Goal: Complete application form

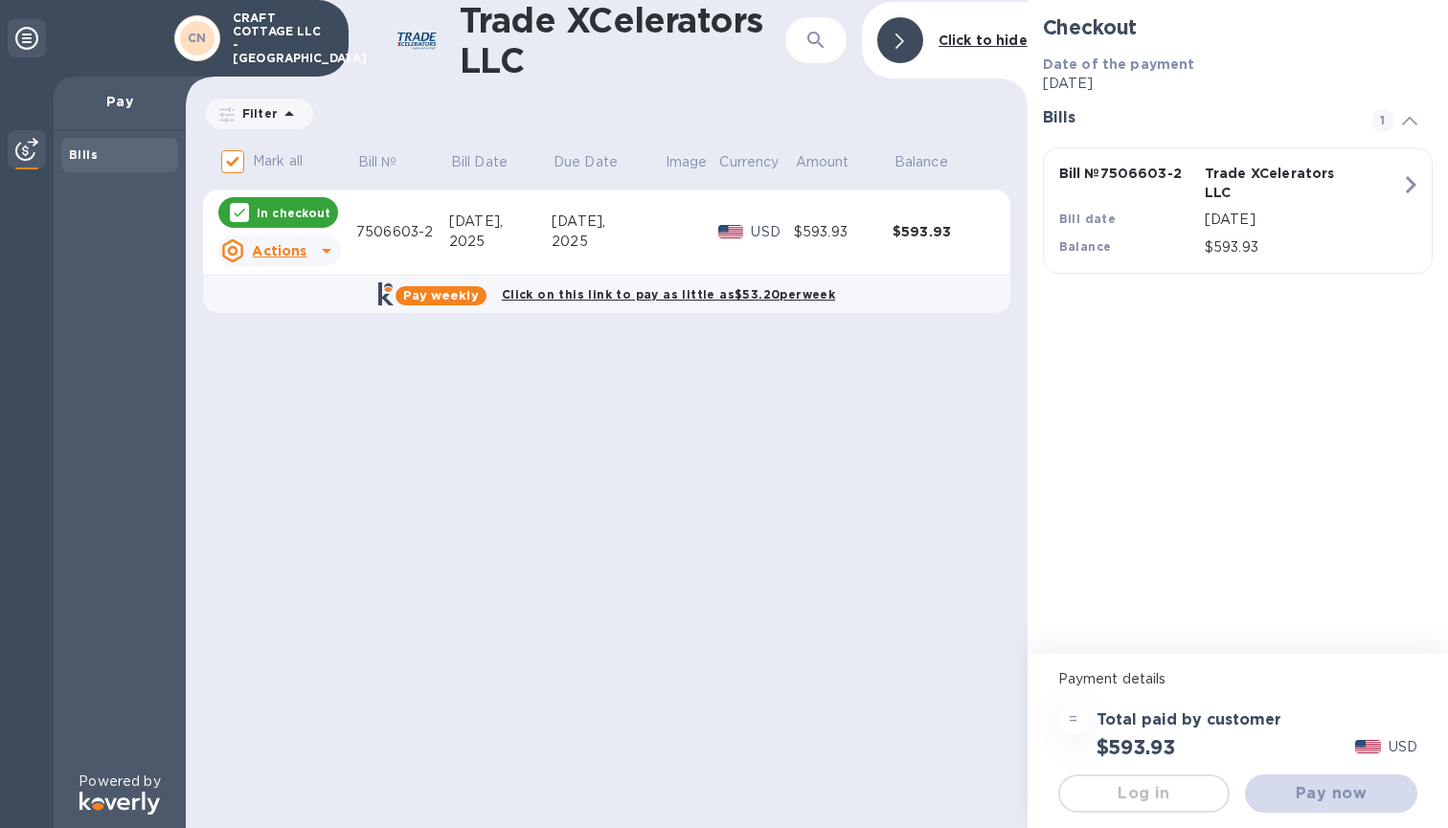
checkbox input "false"
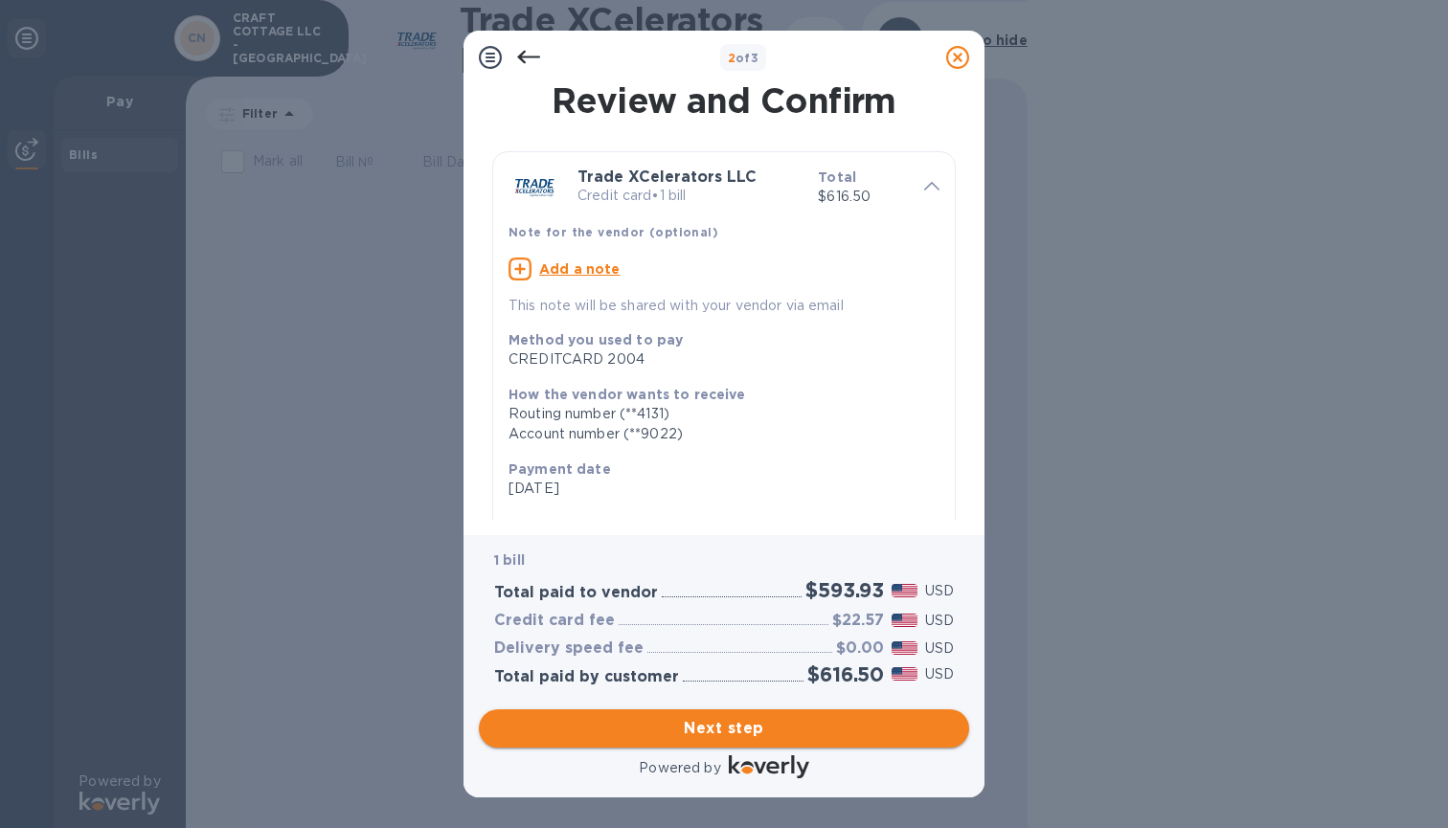
click at [731, 723] on span "Next step" at bounding box center [724, 728] width 460 height 23
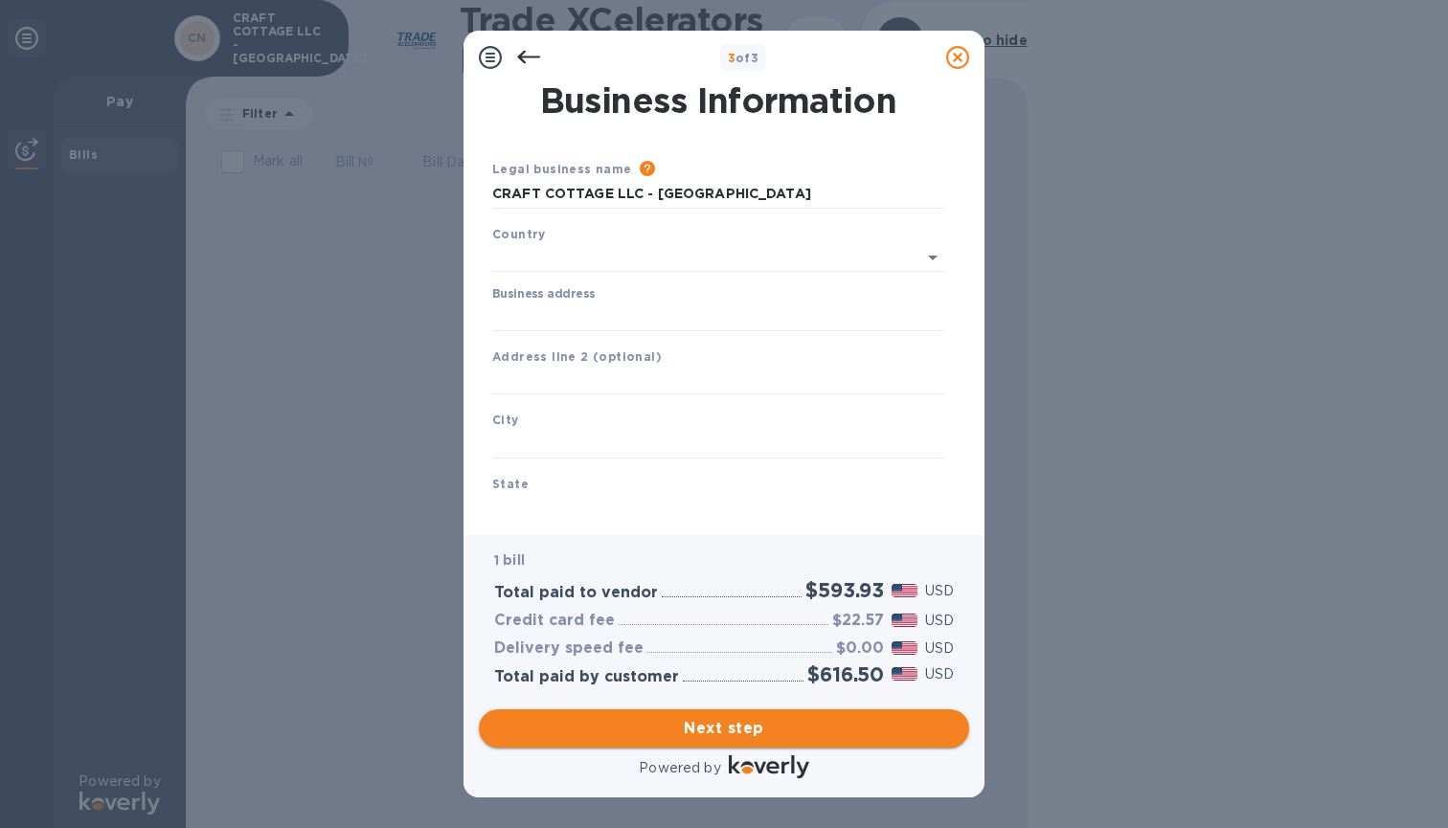
type input "[GEOGRAPHIC_DATA]"
type input "[STREET_ADDRESS]"
type input "[GEOGRAPHIC_DATA]"
type input "NJ"
type input "08831"
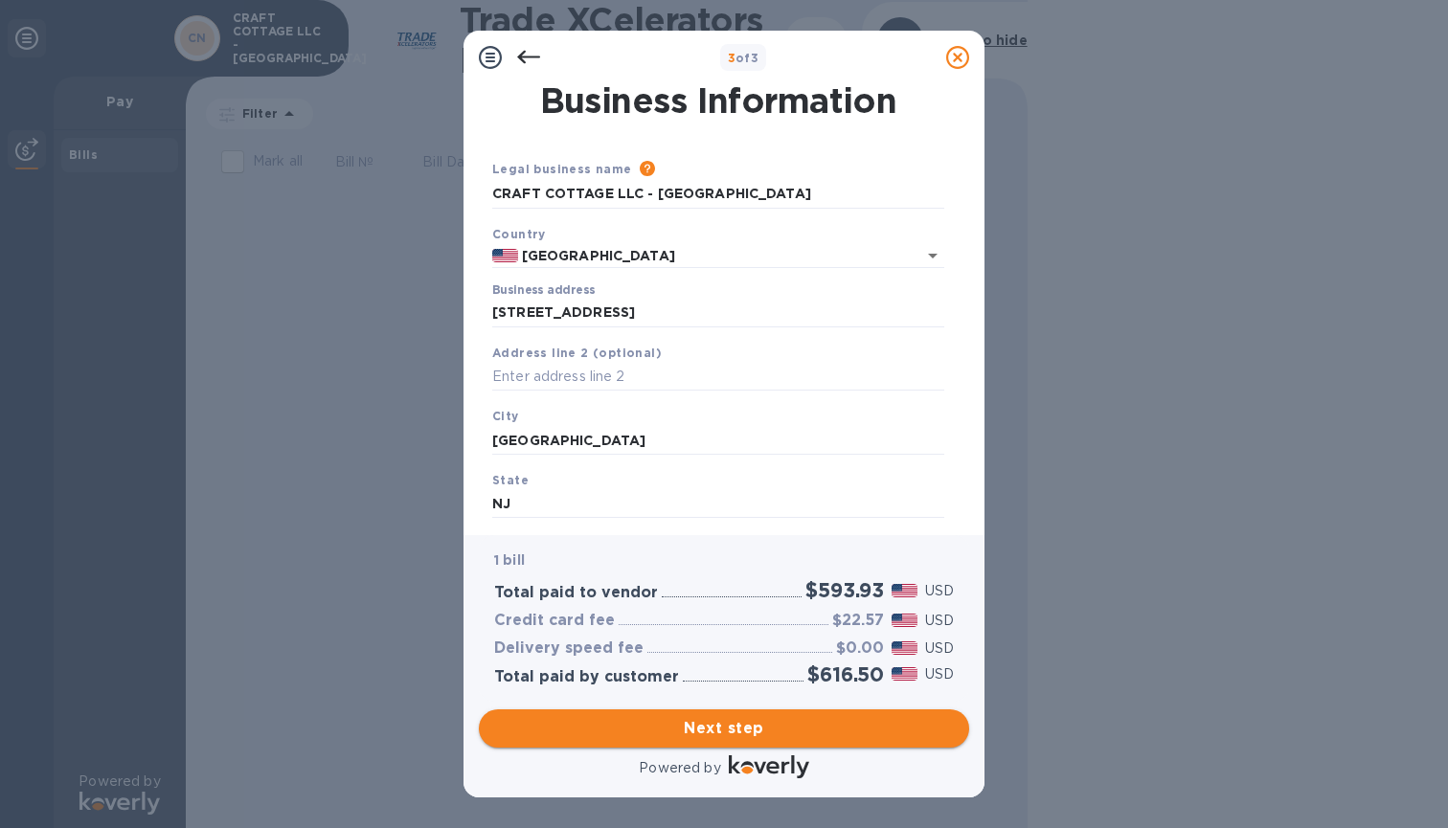
click at [699, 721] on span "Next step" at bounding box center [724, 728] width 460 height 23
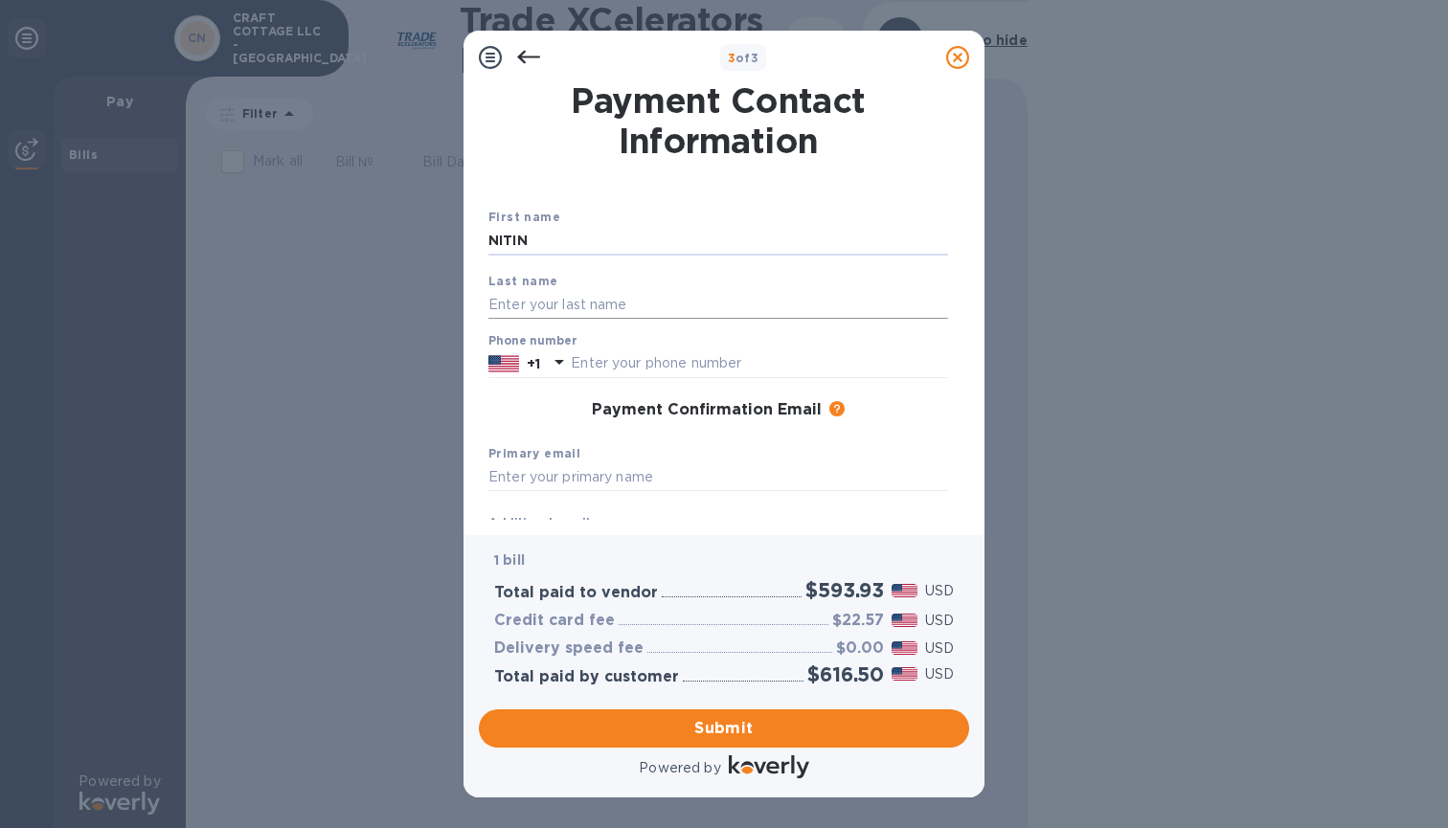
type input "NITIN"
type input "[PERSON_NAME]"
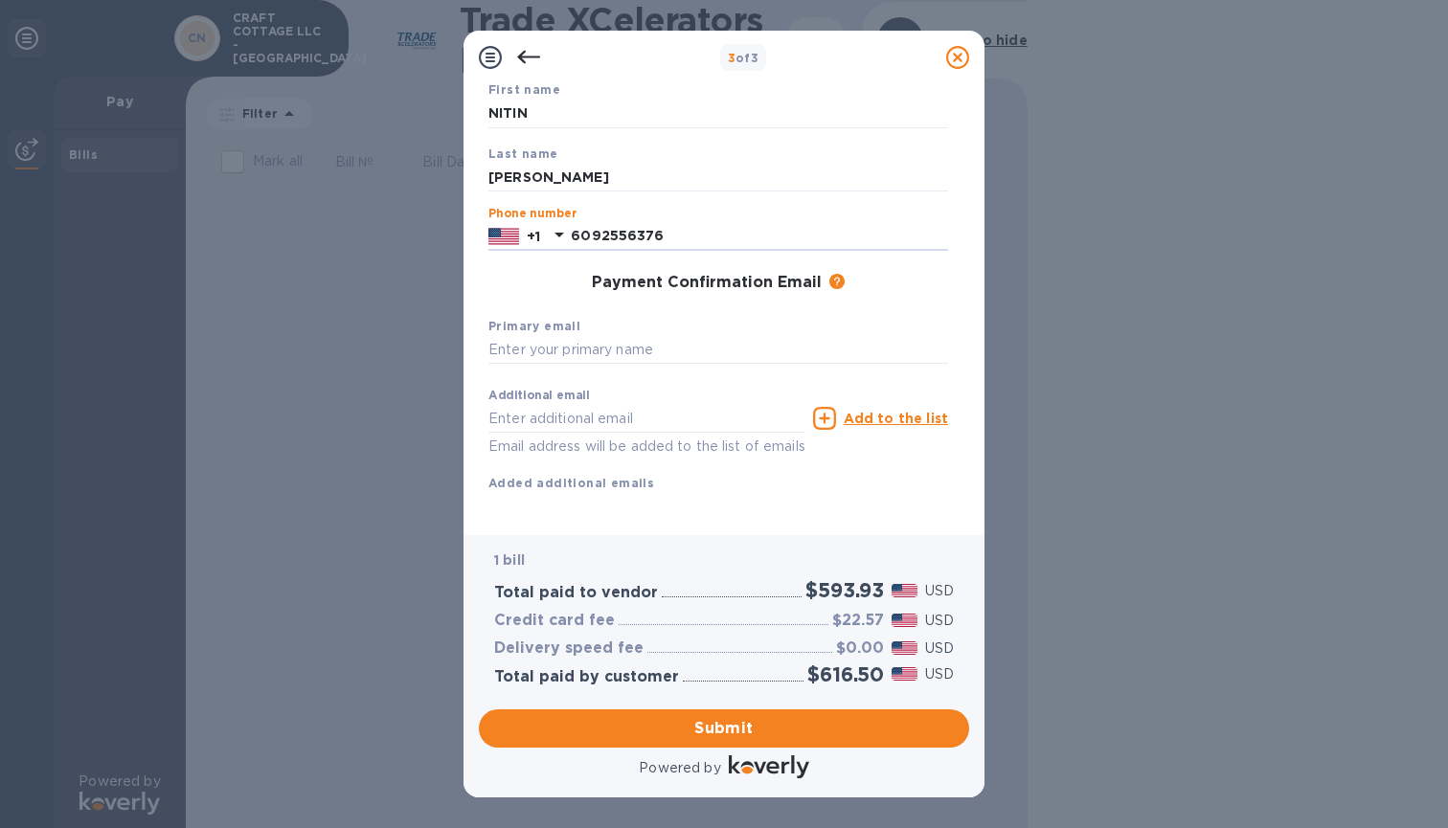
scroll to position [126, 0]
type input "6092556376"
type input "[PERSON_NAME]"
type input "[EMAIL_ADDRESS][DOMAIN_NAME]"
click at [716, 728] on span "Submit" at bounding box center [724, 728] width 460 height 23
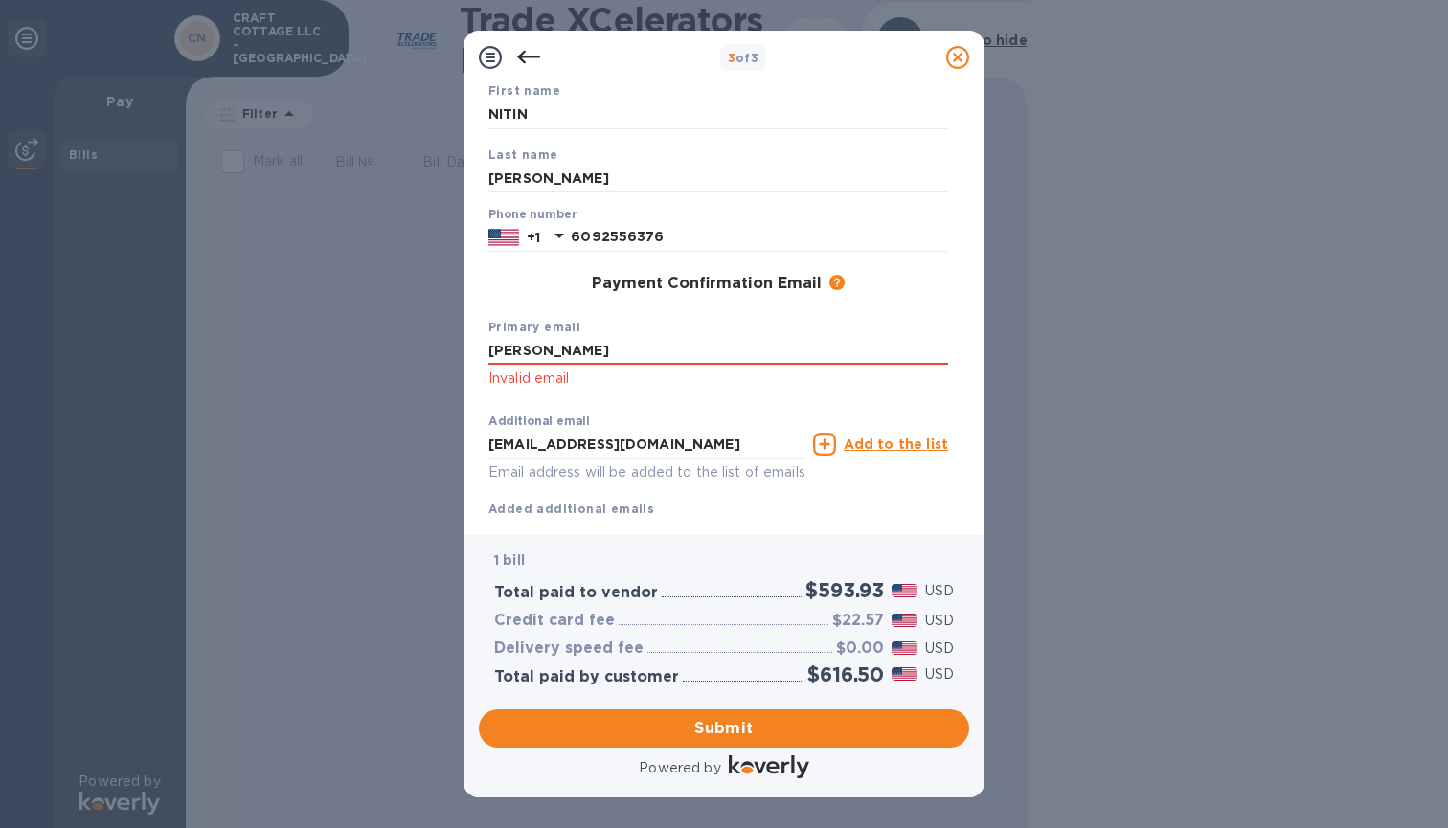
drag, startPoint x: 640, startPoint y: 351, endPoint x: 473, endPoint y: 336, distance: 167.3
click at [473, 336] on div "Payment Contact Information First name [PERSON_NAME] Last name [PERSON_NAME] Ph…" at bounding box center [723, 309] width 521 height 451
drag, startPoint x: 680, startPoint y: 442, endPoint x: 400, endPoint y: 435, distance: 279.7
click at [406, 441] on div "3 of 3 Payment Contact Information First name [PERSON_NAME] Last name [PERSON_N…" at bounding box center [724, 414] width 1448 height 828
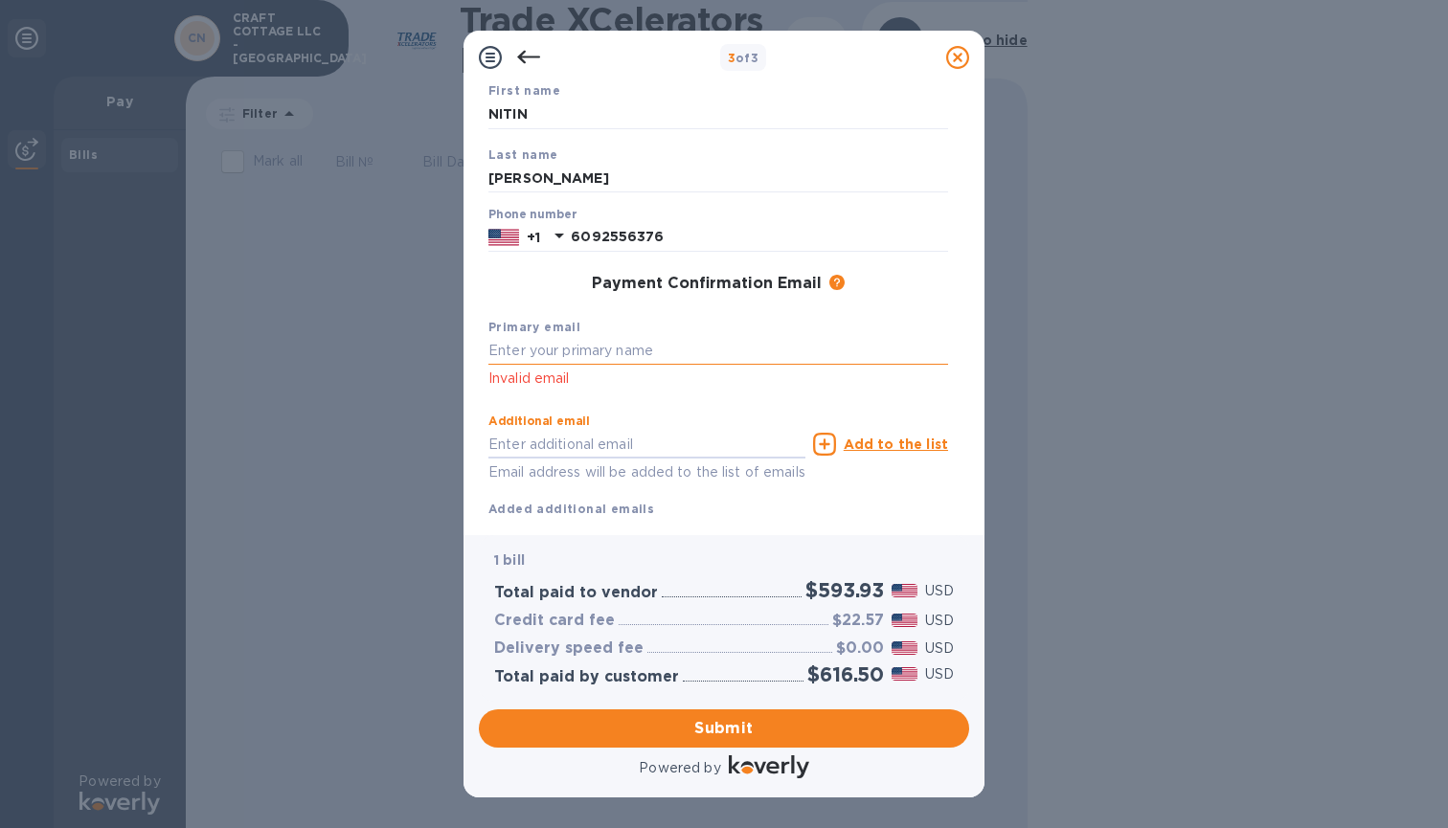
click at [527, 344] on input "text" at bounding box center [718, 351] width 460 height 29
paste input "[EMAIL_ADDRESS][DOMAIN_NAME]"
type input "[EMAIL_ADDRESS][DOMAIN_NAME]"
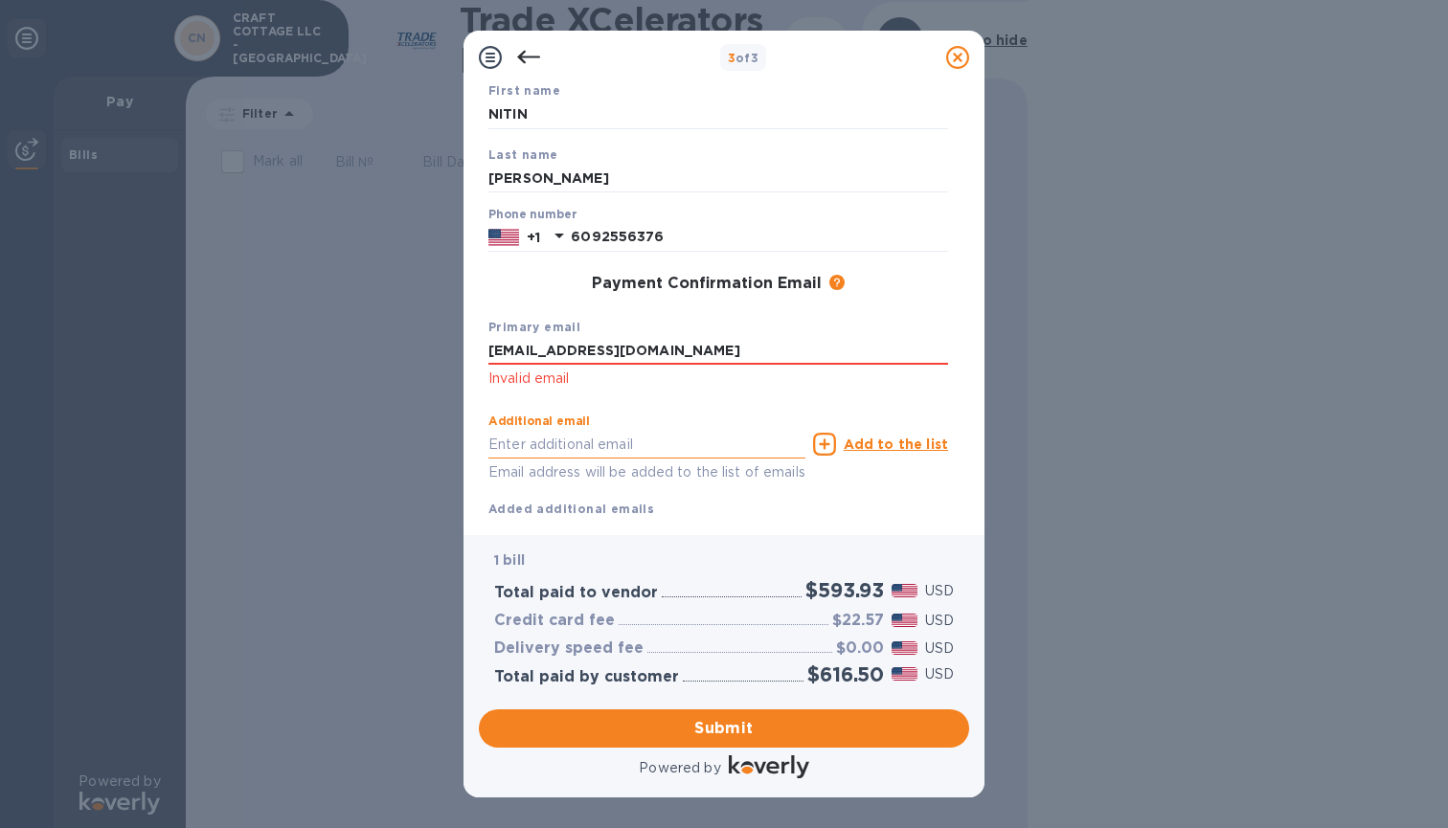
click at [528, 446] on input "text" at bounding box center [646, 444] width 317 height 29
click at [581, 440] on input "text" at bounding box center [646, 444] width 317 height 29
paste input "[EMAIL_ADDRESS][DOMAIN_NAME]"
type input "[EMAIL_ADDRESS][DOMAIN_NAME]"
click at [731, 723] on span "Submit" at bounding box center [724, 728] width 460 height 23
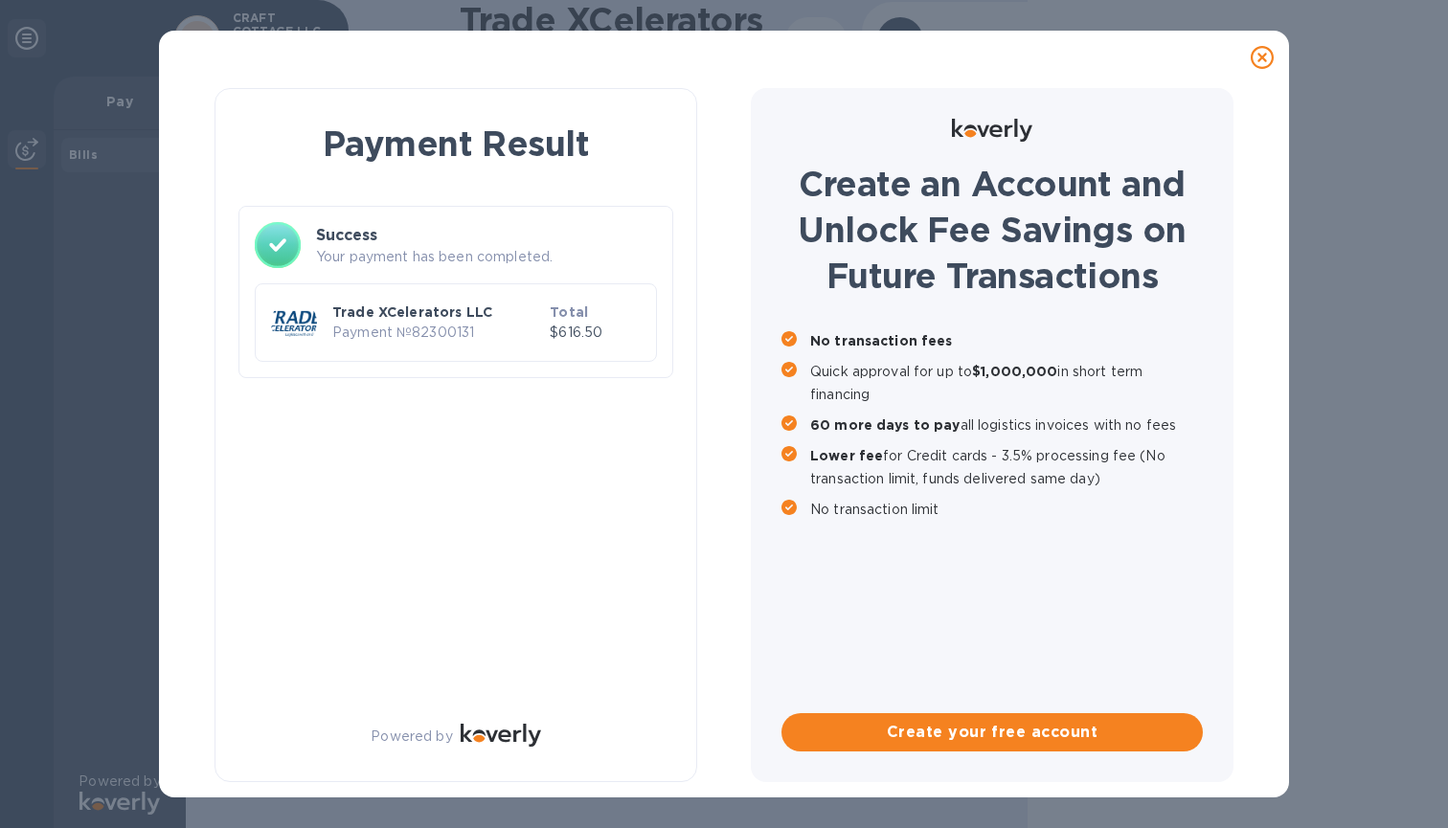
scroll to position [0, 0]
